Goal: Task Accomplishment & Management: Manage account settings

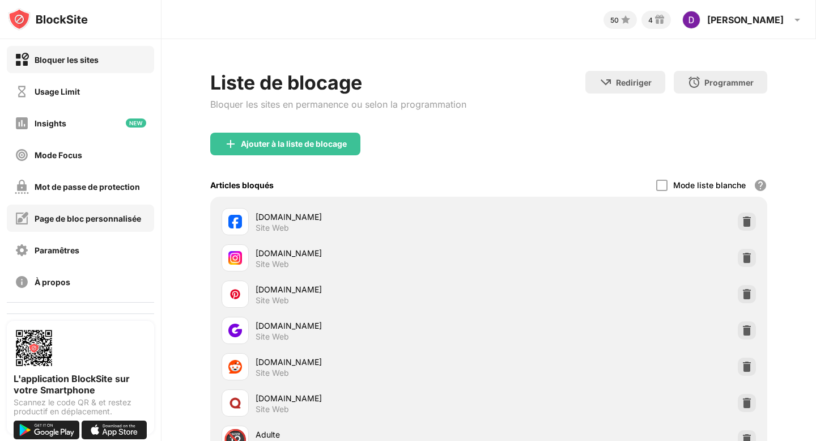
click at [119, 211] on div "Page de bloc personnalisée" at bounding box center [78, 218] width 126 height 14
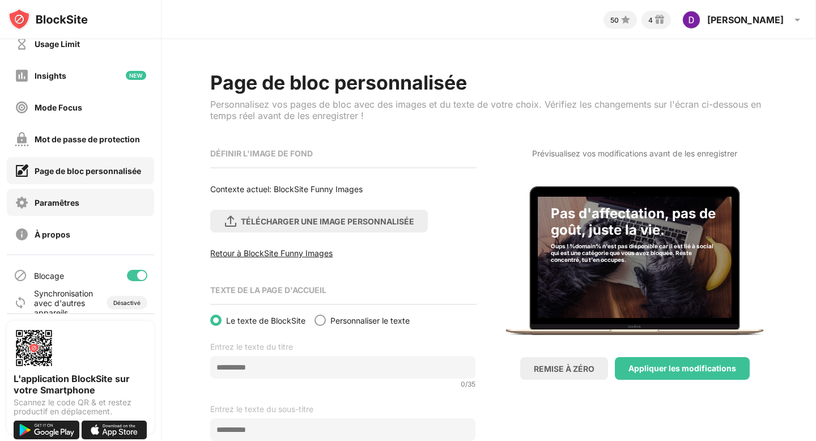
scroll to position [57, 0]
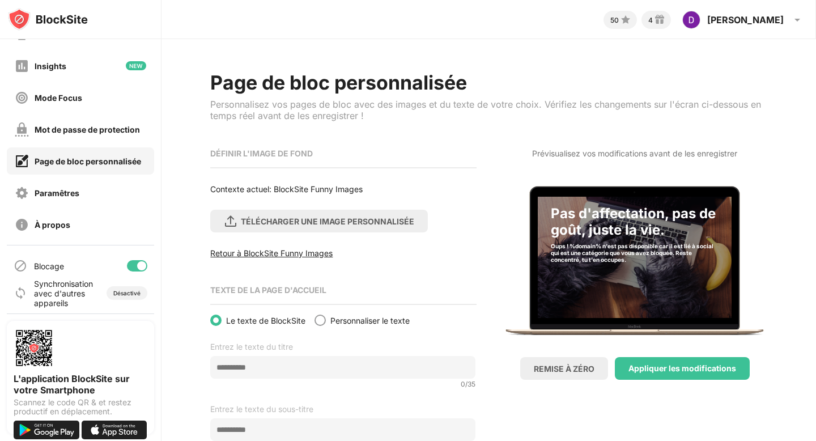
click at [138, 265] on div at bounding box center [141, 265] width 9 height 9
click at [135, 266] on div at bounding box center [132, 265] width 9 height 9
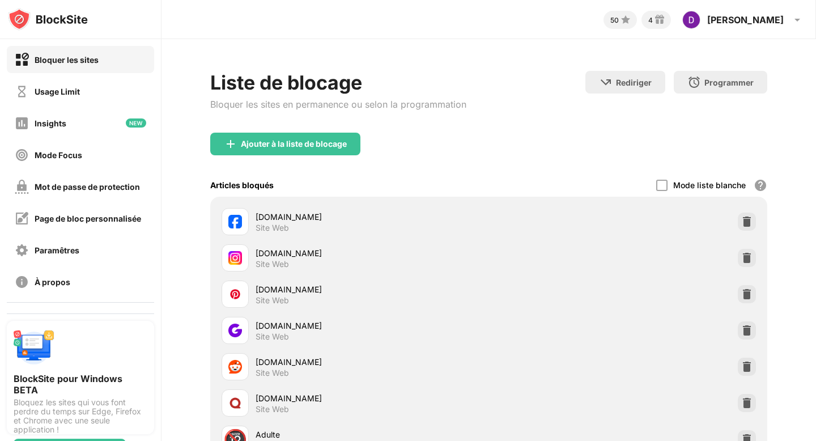
click at [104, 218] on div "Page de bloc personnalisée" at bounding box center [88, 219] width 107 height 10
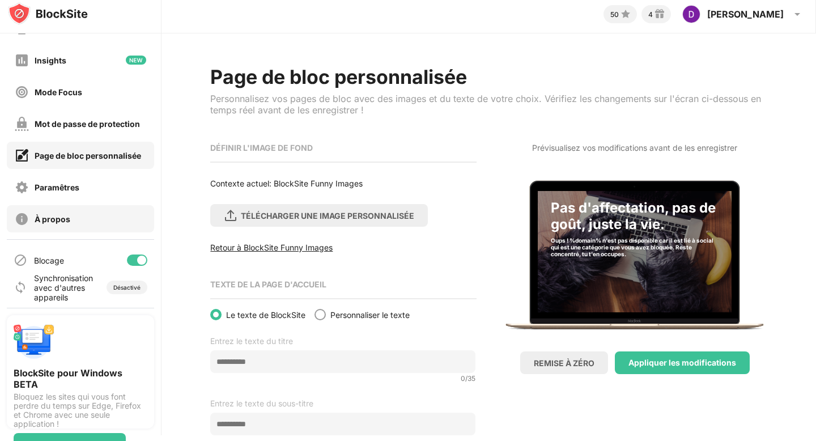
scroll to position [9, 0]
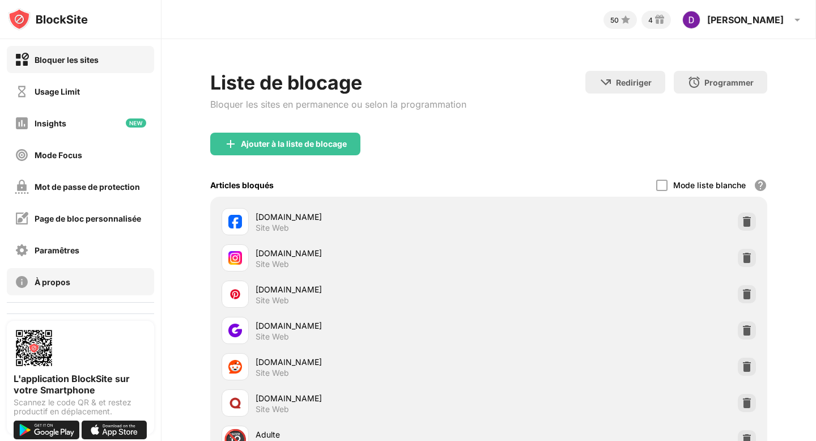
click at [70, 280] on div "À propos" at bounding box center [80, 281] width 147 height 27
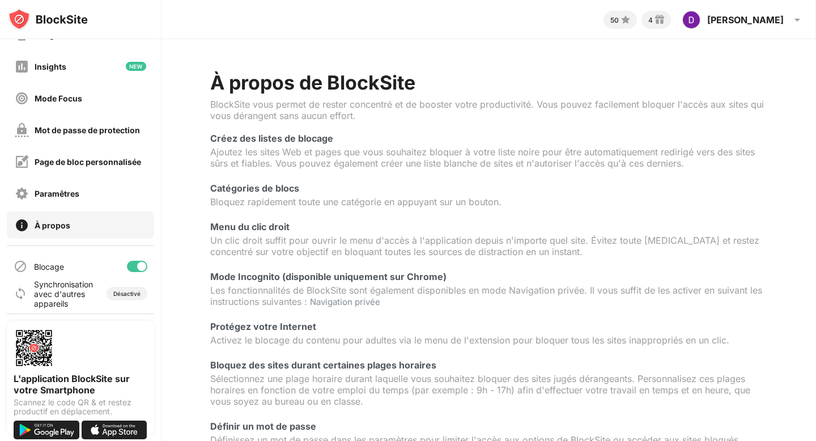
scroll to position [57, 0]
click at [142, 264] on div at bounding box center [141, 265] width 9 height 9
click at [133, 266] on div at bounding box center [132, 265] width 9 height 9
